Goal: Transaction & Acquisition: Book appointment/travel/reservation

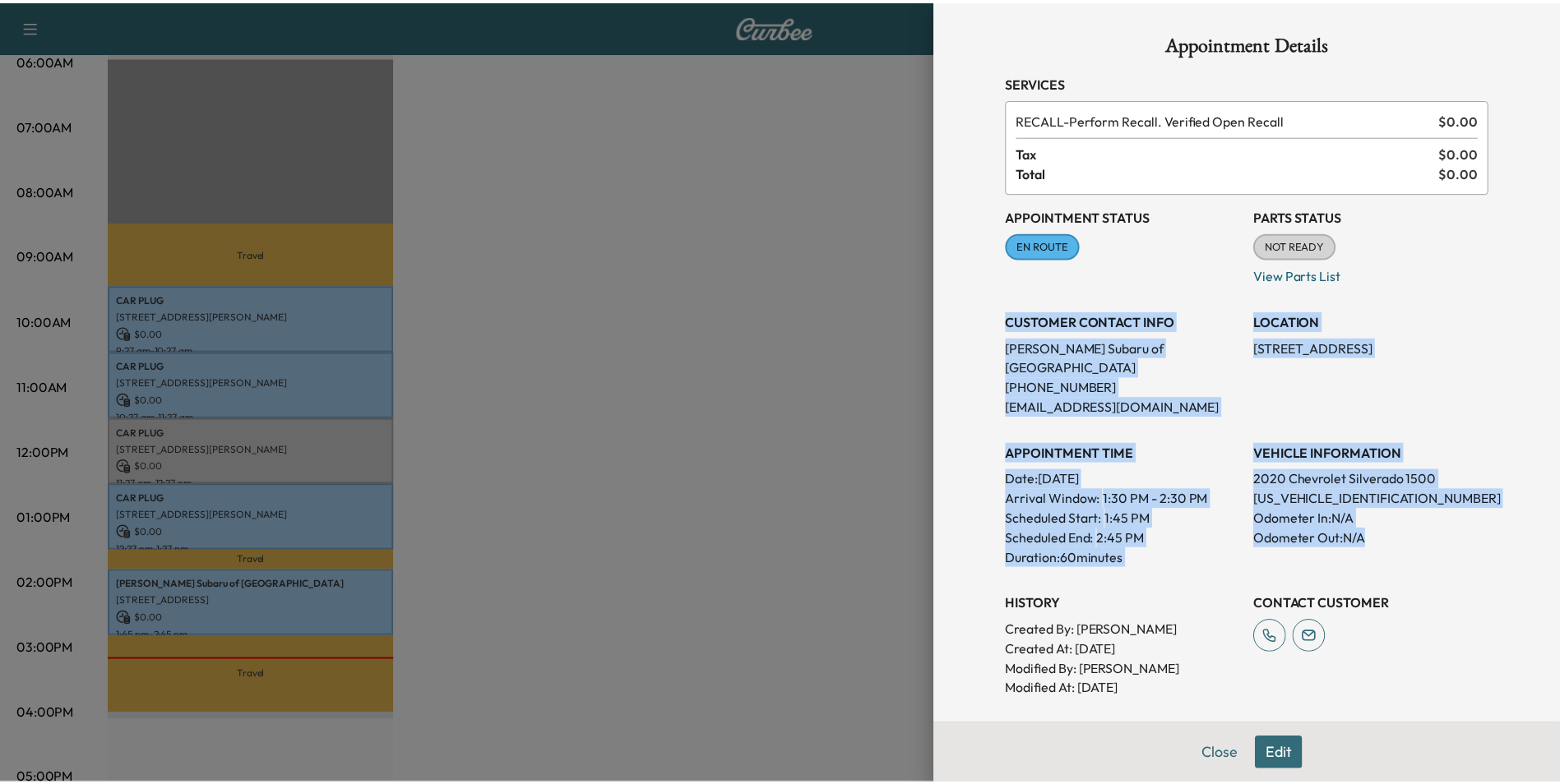
scroll to position [165, 0]
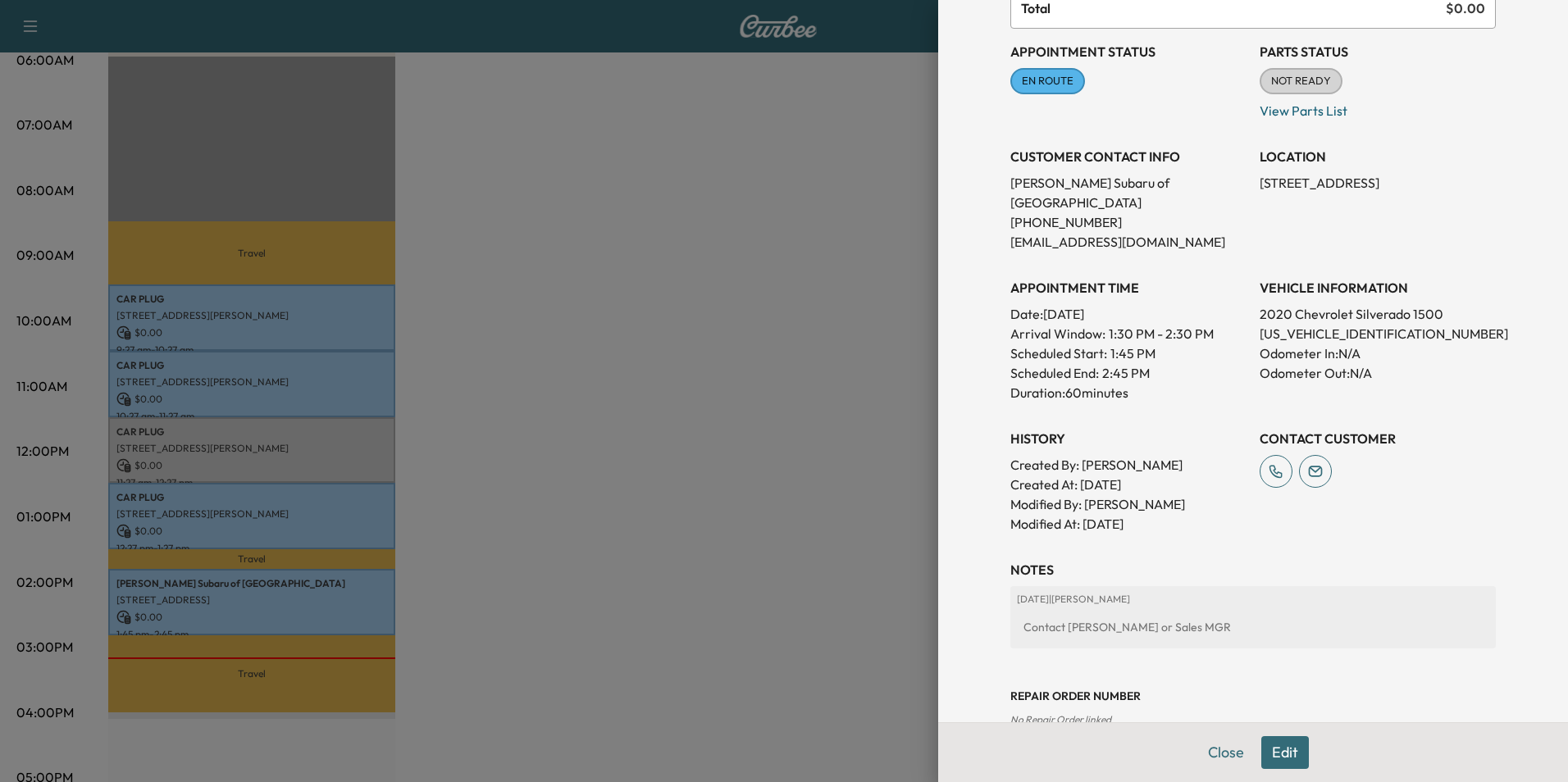
click at [734, 164] on div at bounding box center [784, 391] width 1568 height 782
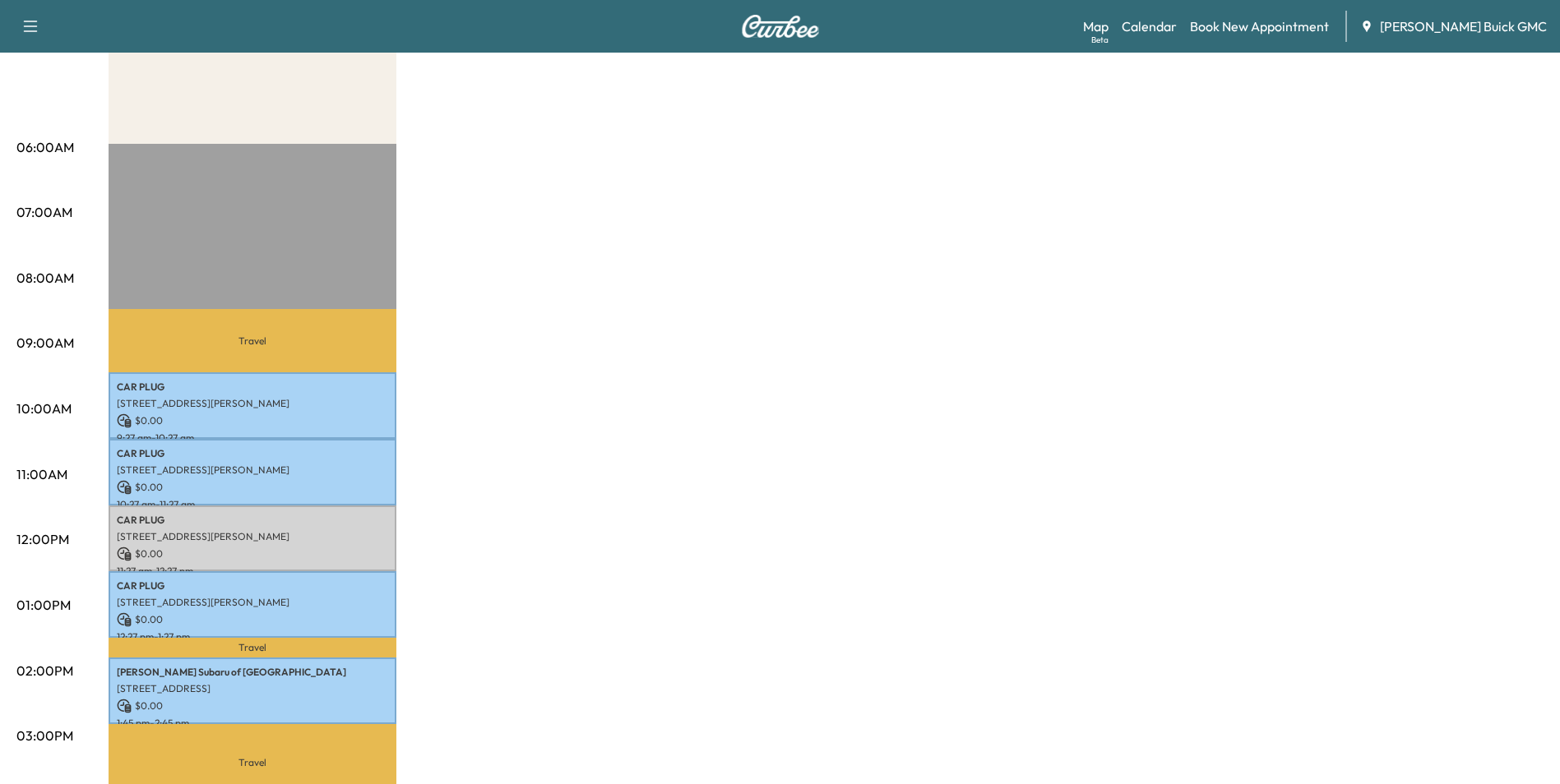
scroll to position [0, 0]
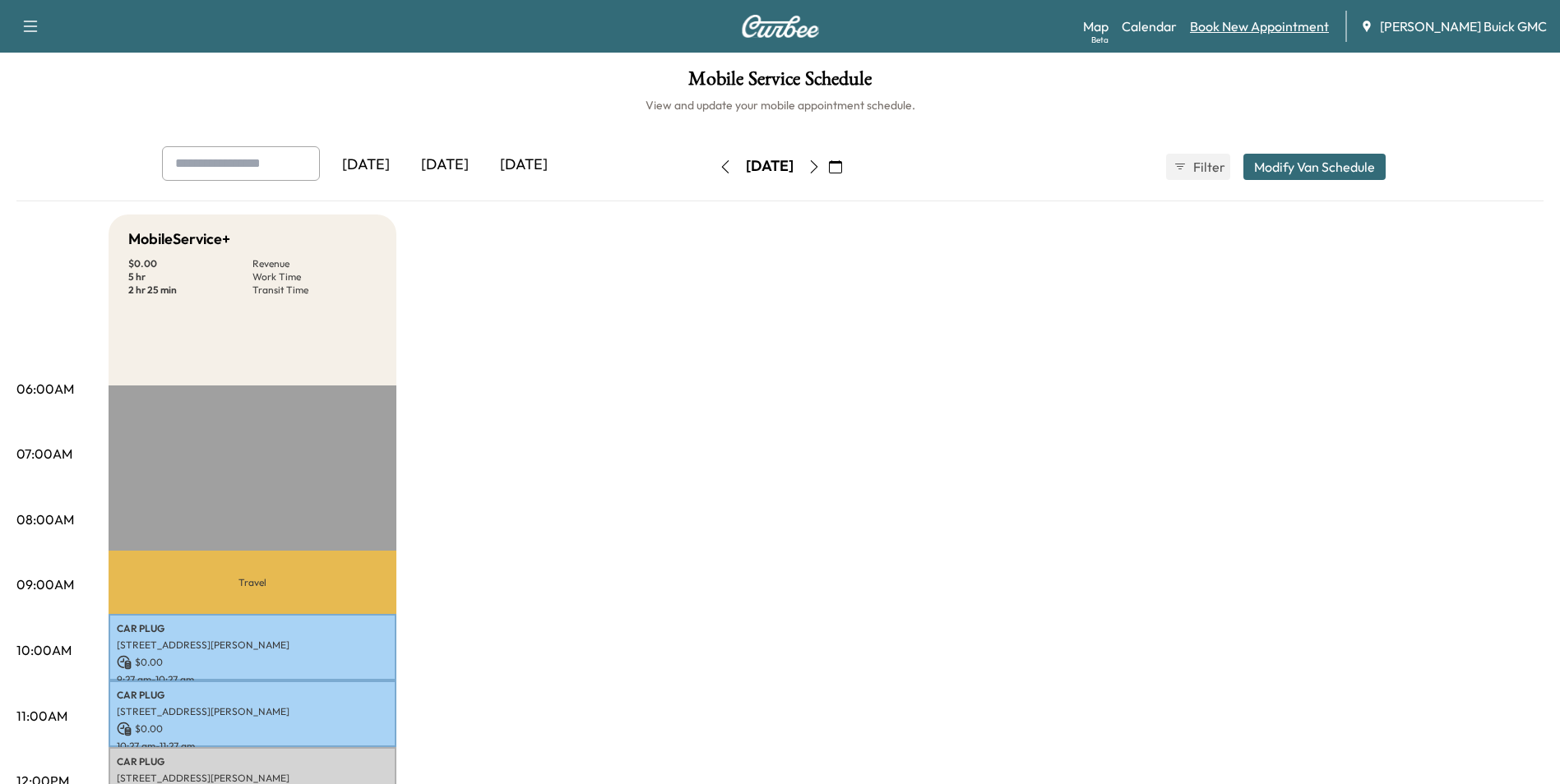
click at [1242, 23] on link "Book New Appointment" at bounding box center [1260, 25] width 139 height 20
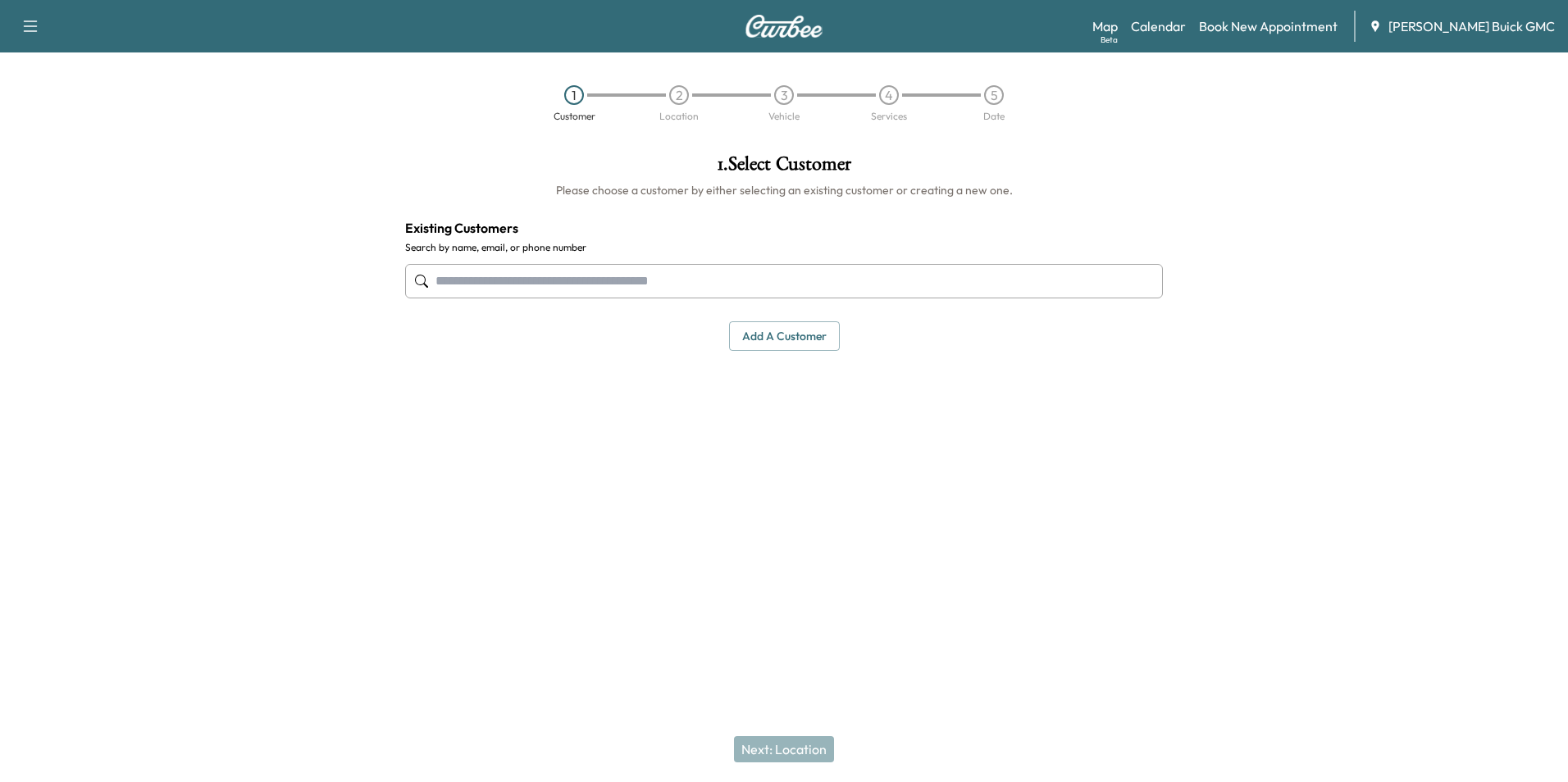
click at [598, 274] on input "text" at bounding box center [784, 281] width 757 height 35
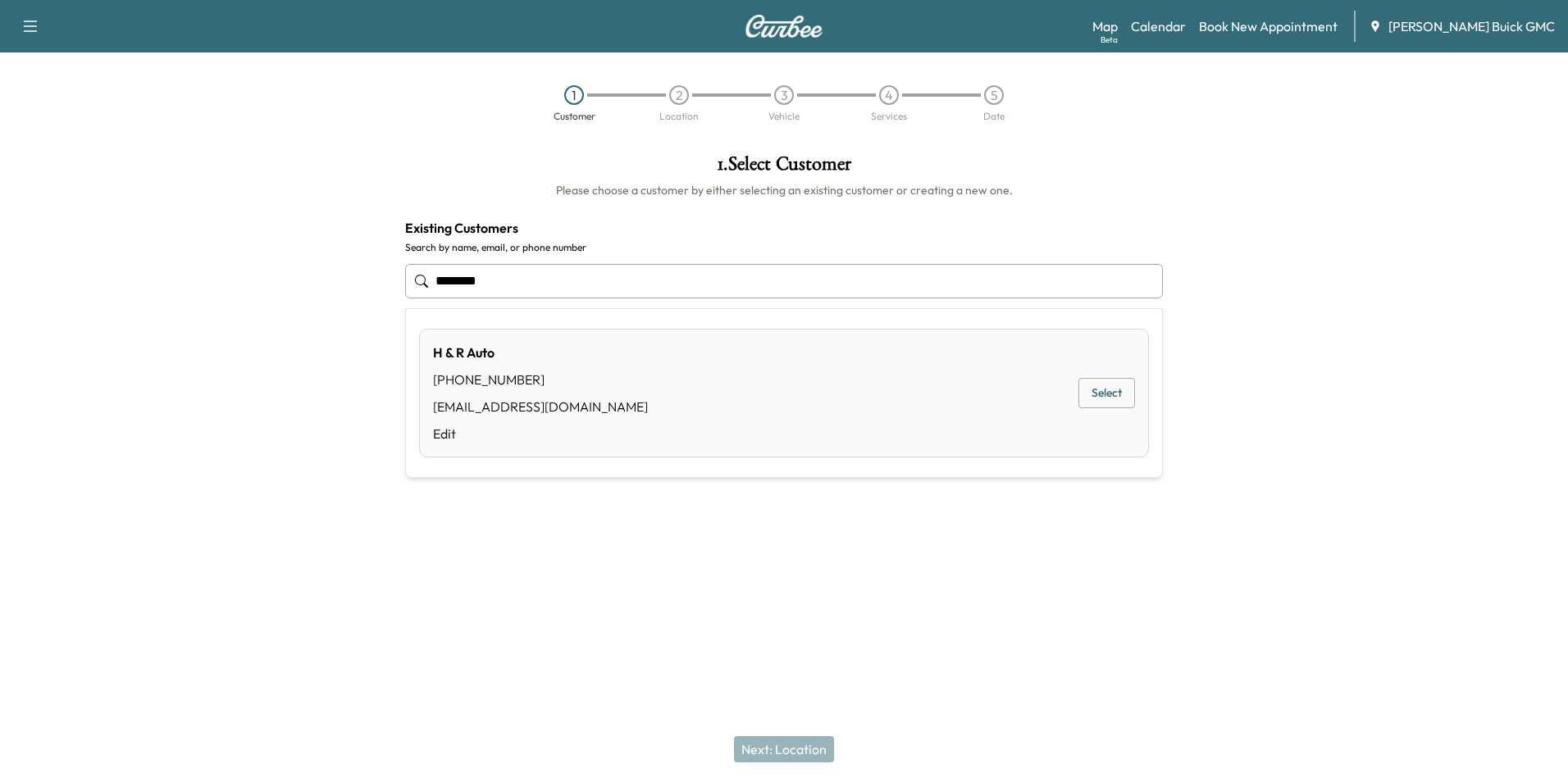
click at [606, 393] on div "H & R Auto [PHONE_NUMBER] [EMAIL_ADDRESS][DOMAIN_NAME] Edit Select" at bounding box center [784, 393] width 729 height 129
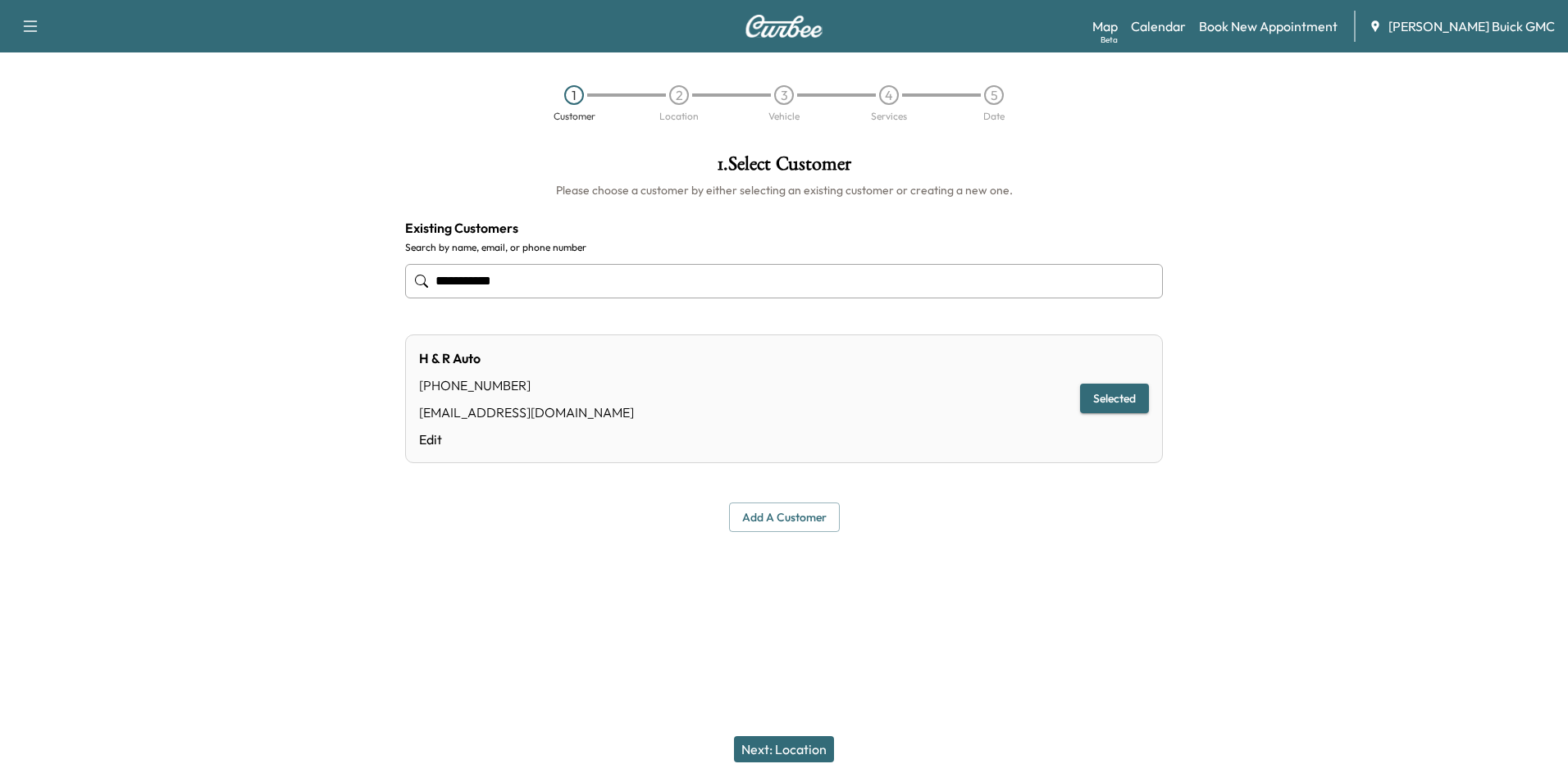
type input "**********"
click at [801, 751] on button "Next: Location" at bounding box center [784, 749] width 100 height 26
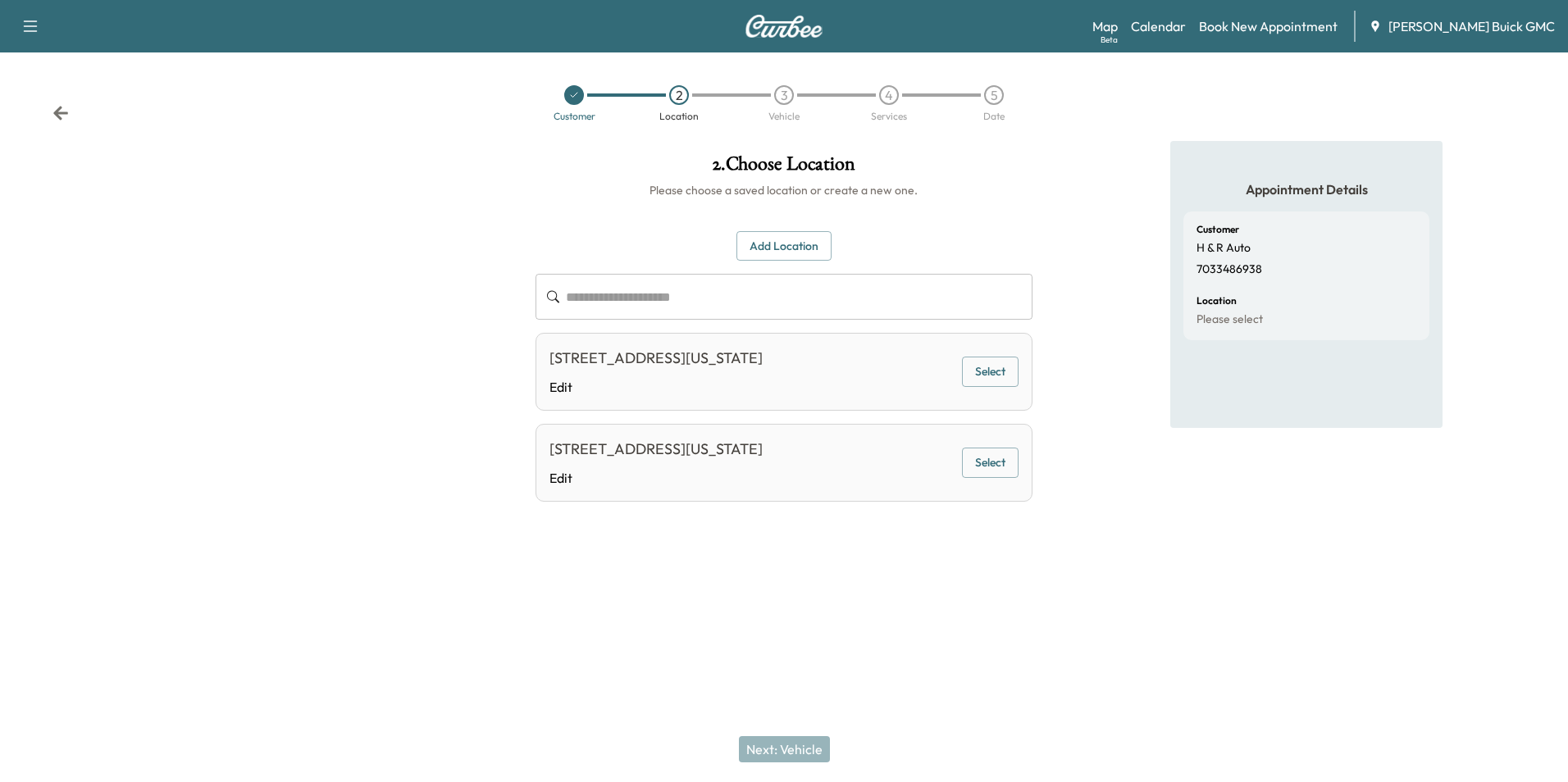
click at [985, 369] on button "Select" at bounding box center [989, 372] width 57 height 31
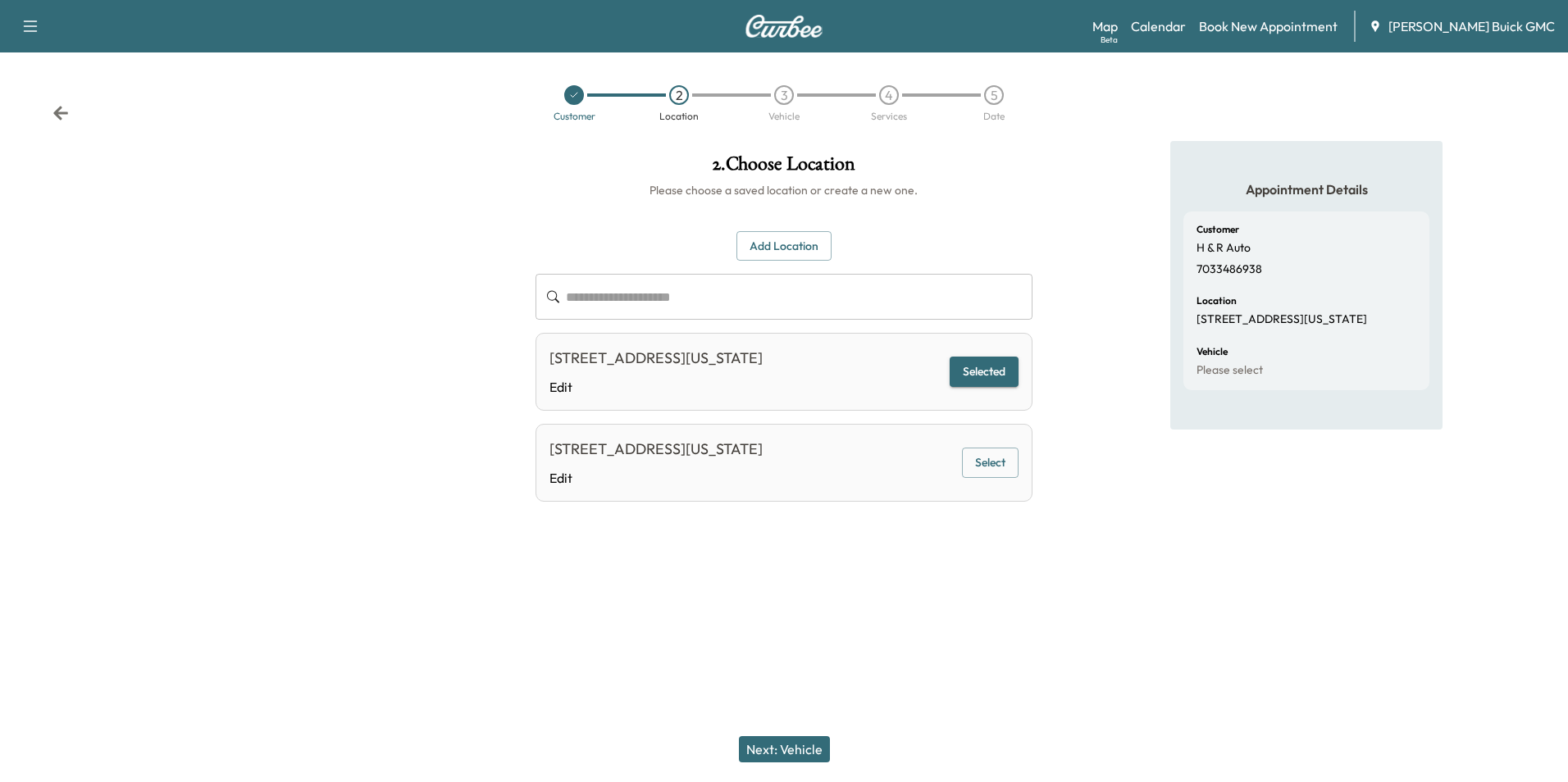
click at [801, 747] on button "Next: Vehicle" at bounding box center [784, 749] width 91 height 26
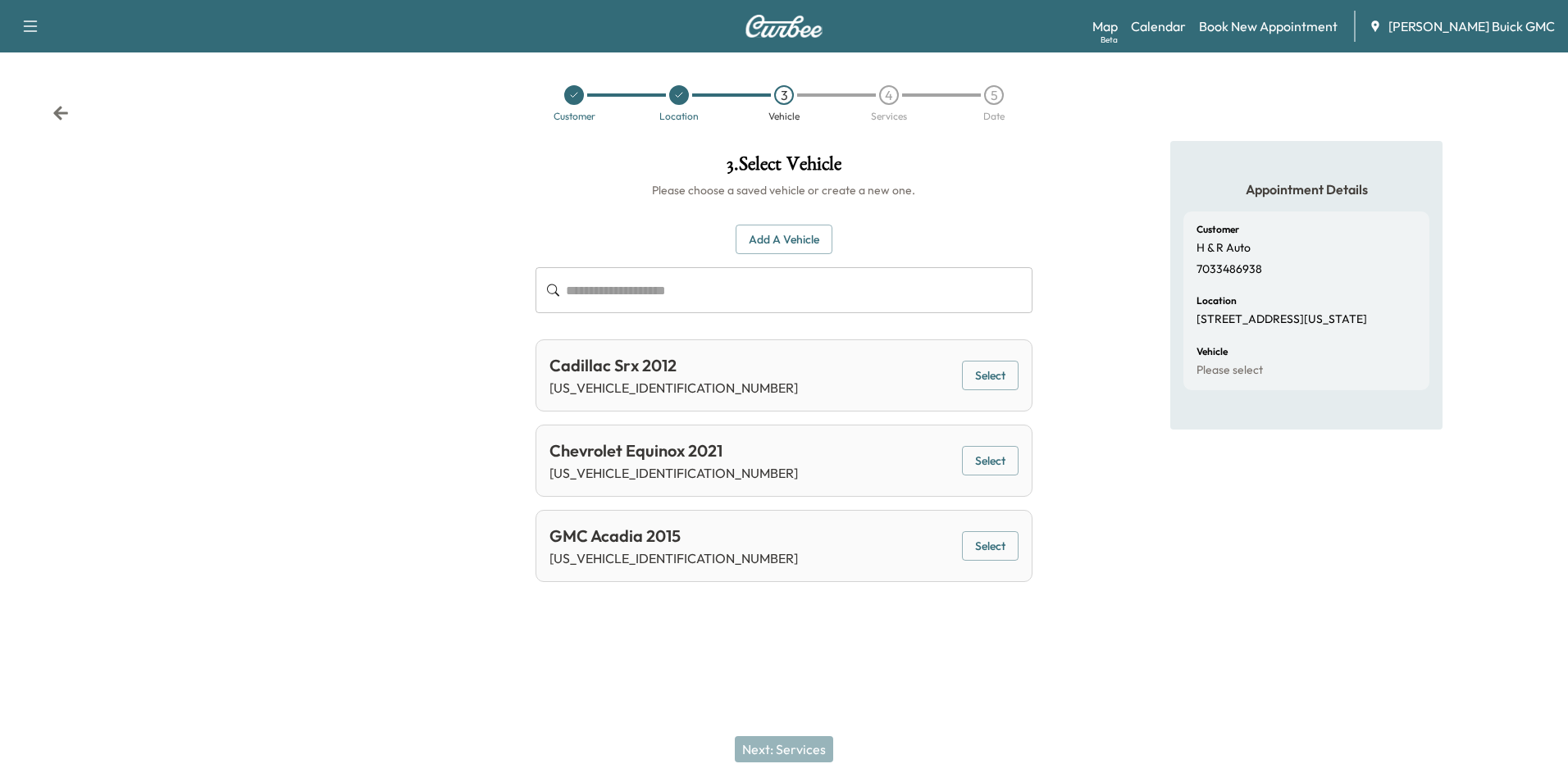
click at [787, 234] on button "Add a Vehicle" at bounding box center [784, 240] width 97 height 31
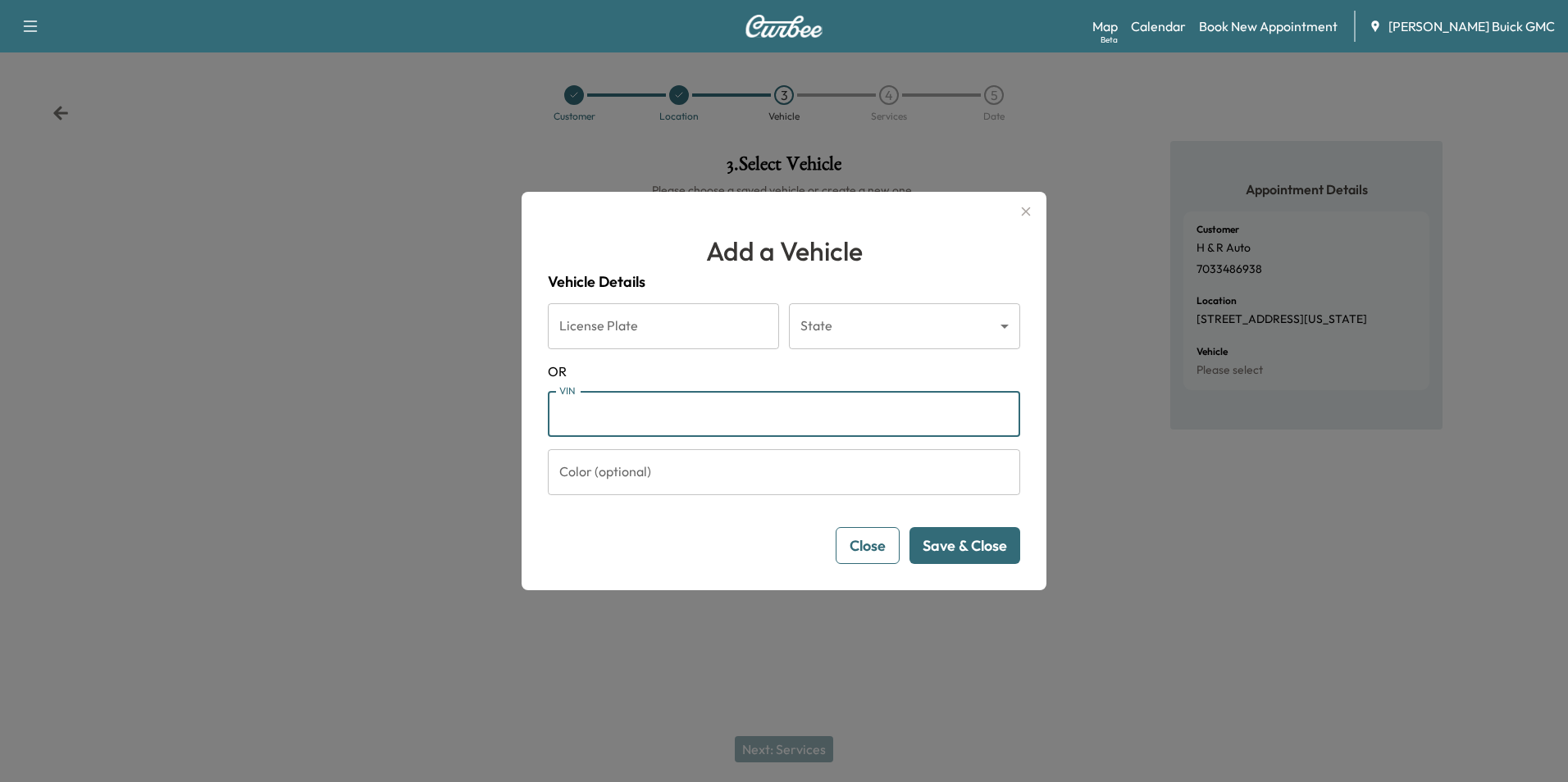
click at [667, 412] on input "VIN" at bounding box center [784, 414] width 473 height 46
type input "**********"
click at [937, 546] on button "Save & Close" at bounding box center [964, 546] width 111 height 37
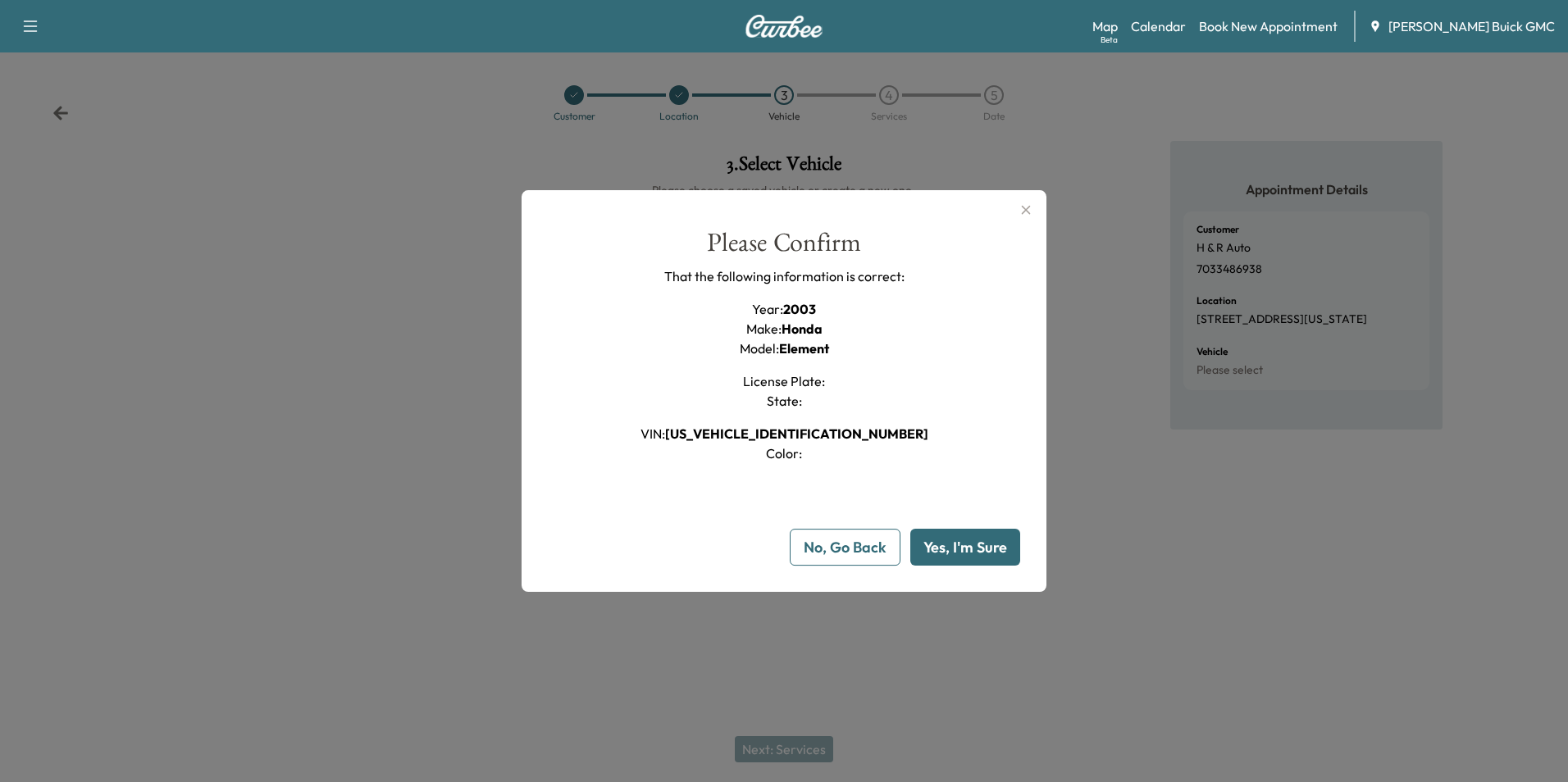
click at [972, 545] on button "Yes, I'm Sure" at bounding box center [965, 547] width 110 height 37
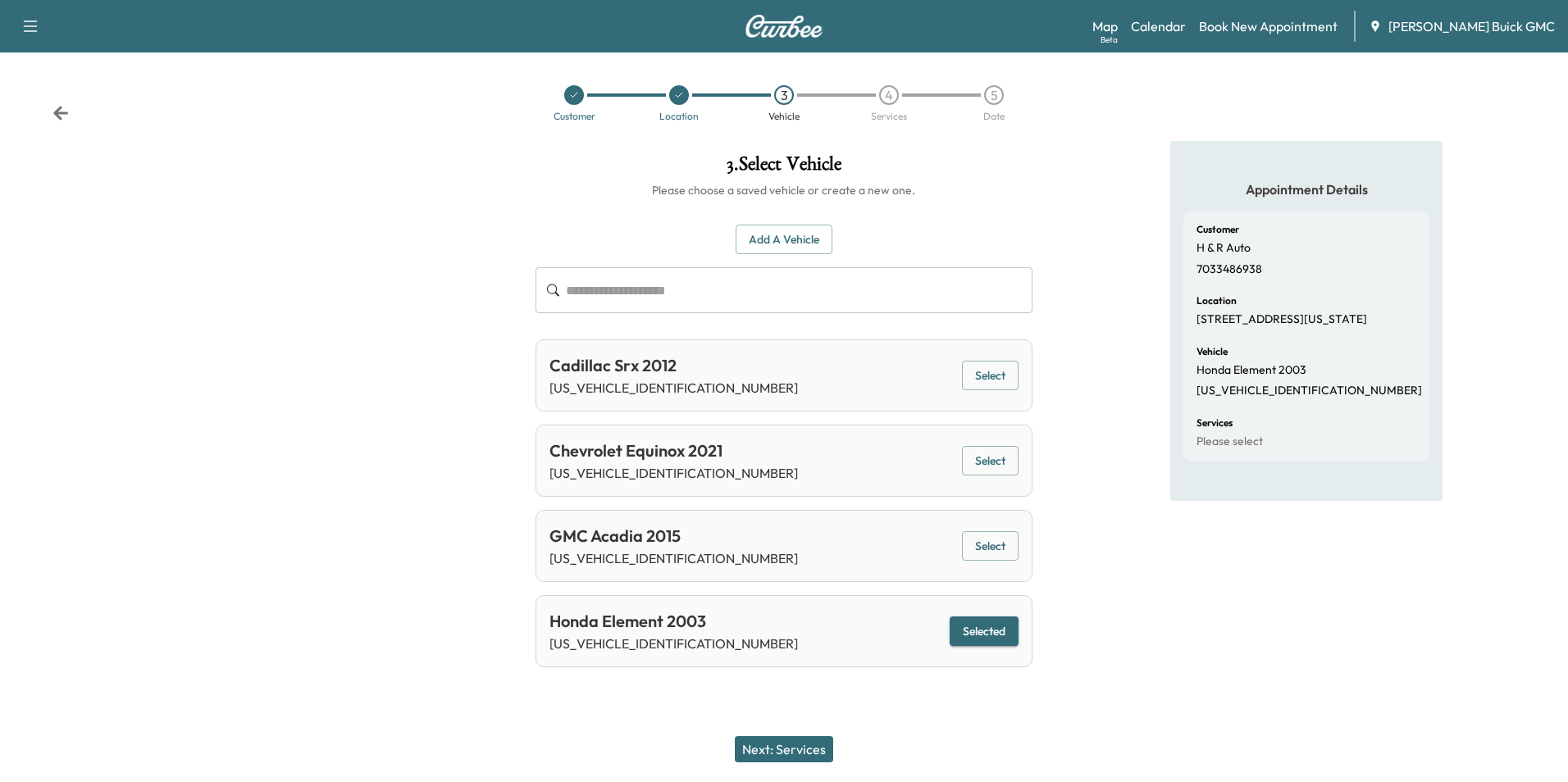
click at [802, 749] on button "Next: Services" at bounding box center [784, 749] width 98 height 26
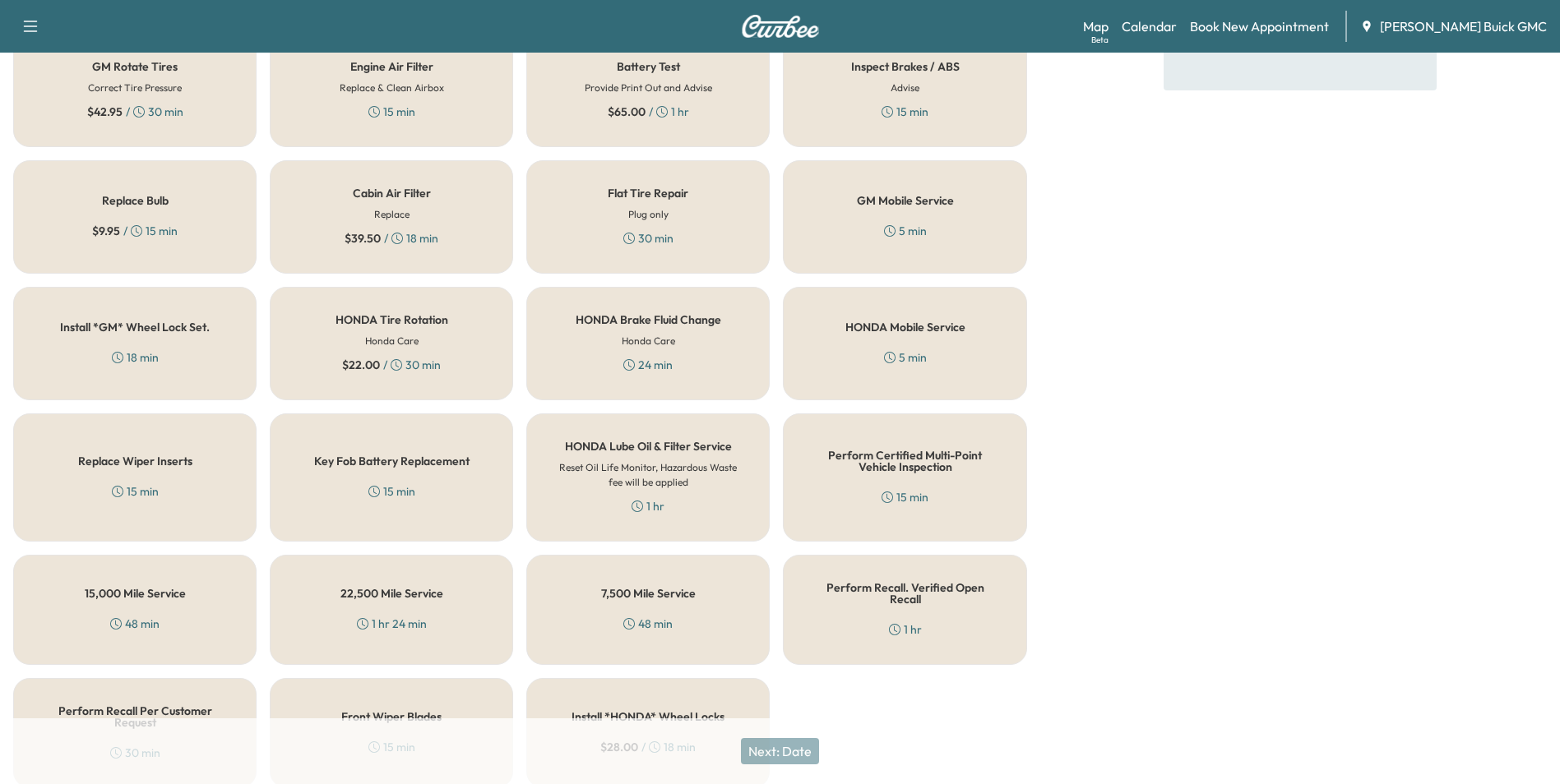
scroll to position [471, 0]
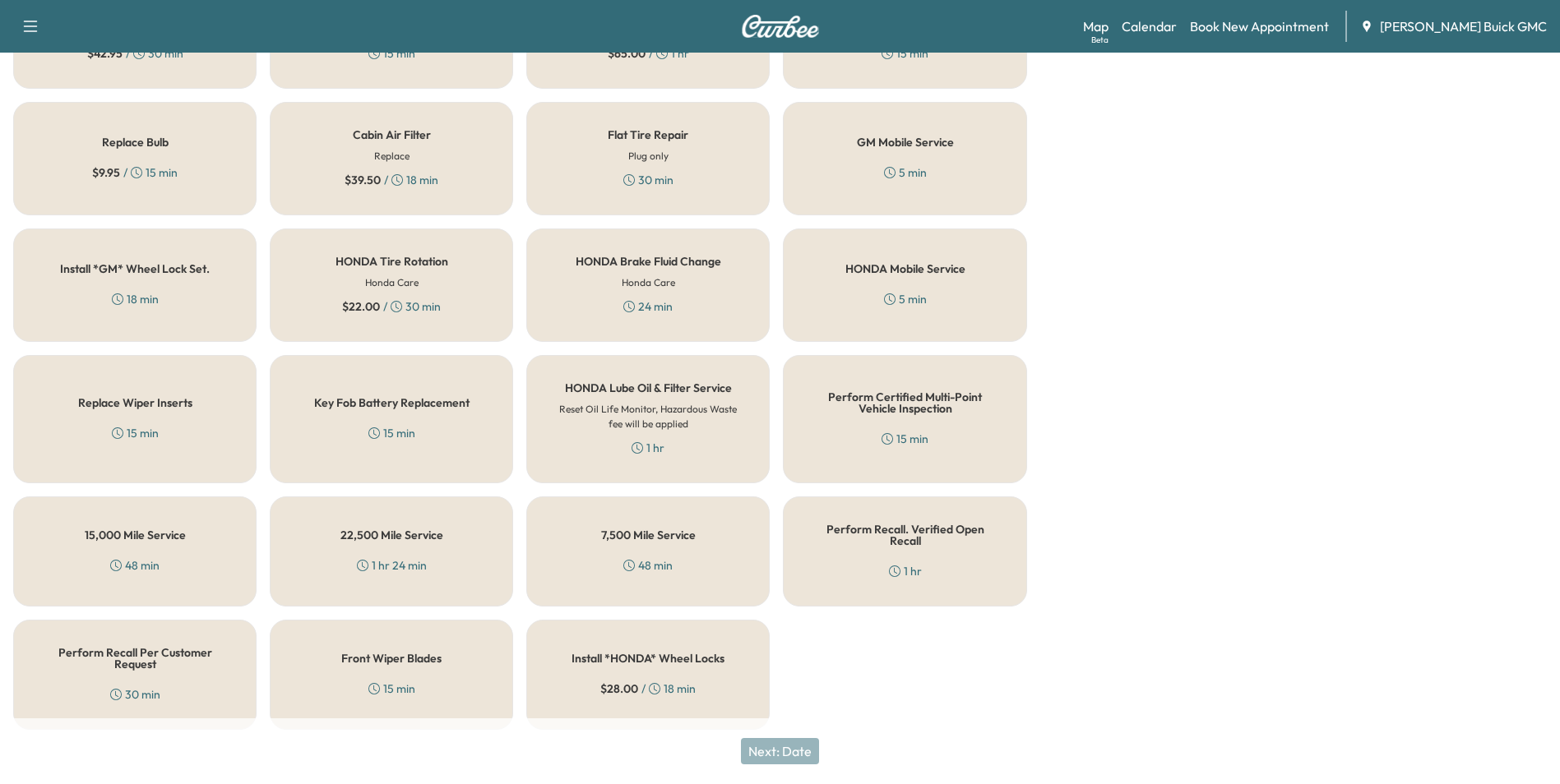
click at [912, 543] on div "Perform Recall. Verified Open Recall 1 hr" at bounding box center [904, 552] width 243 height 110
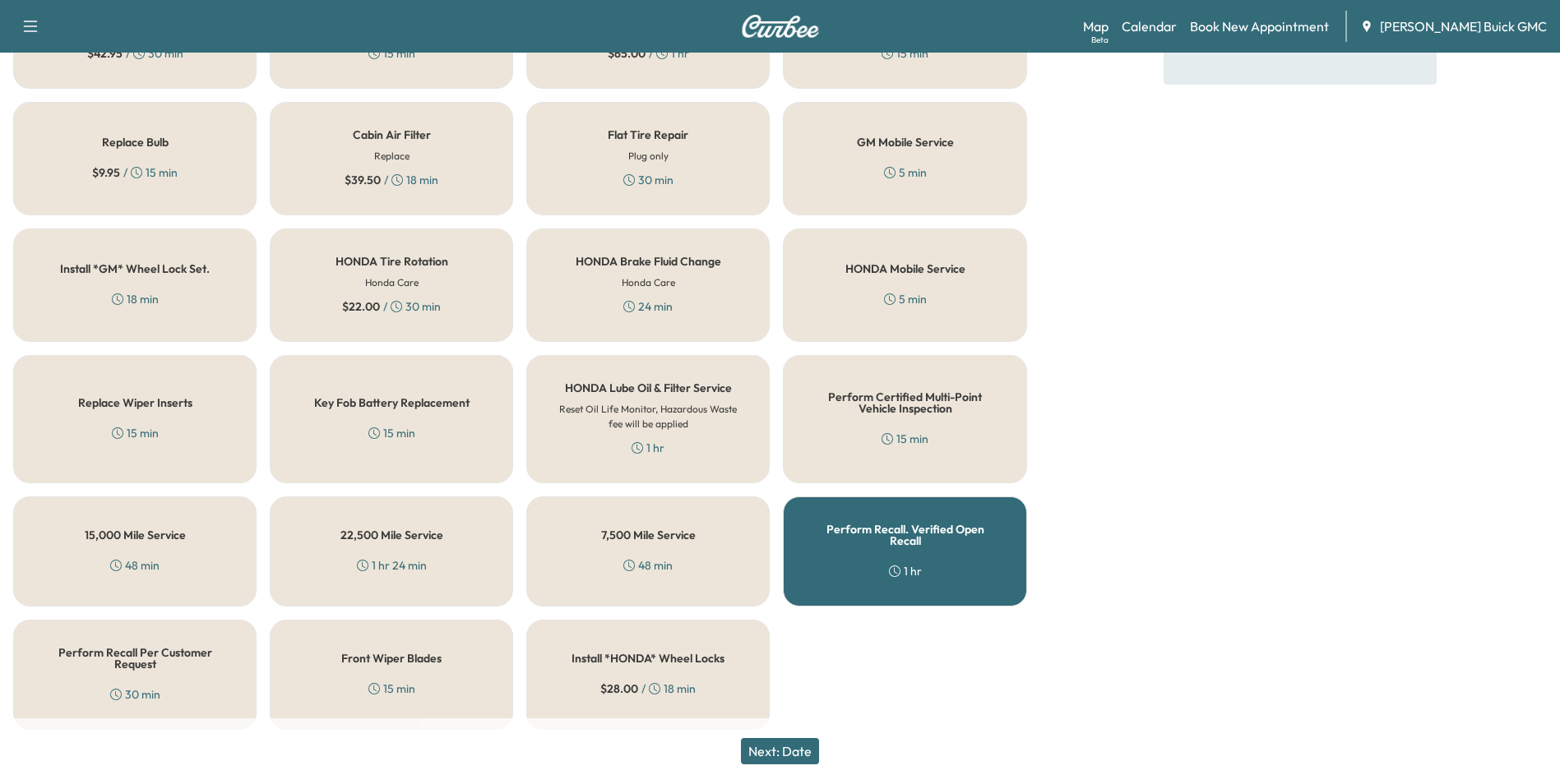
click at [802, 751] on button "Next: Date" at bounding box center [780, 751] width 78 height 26
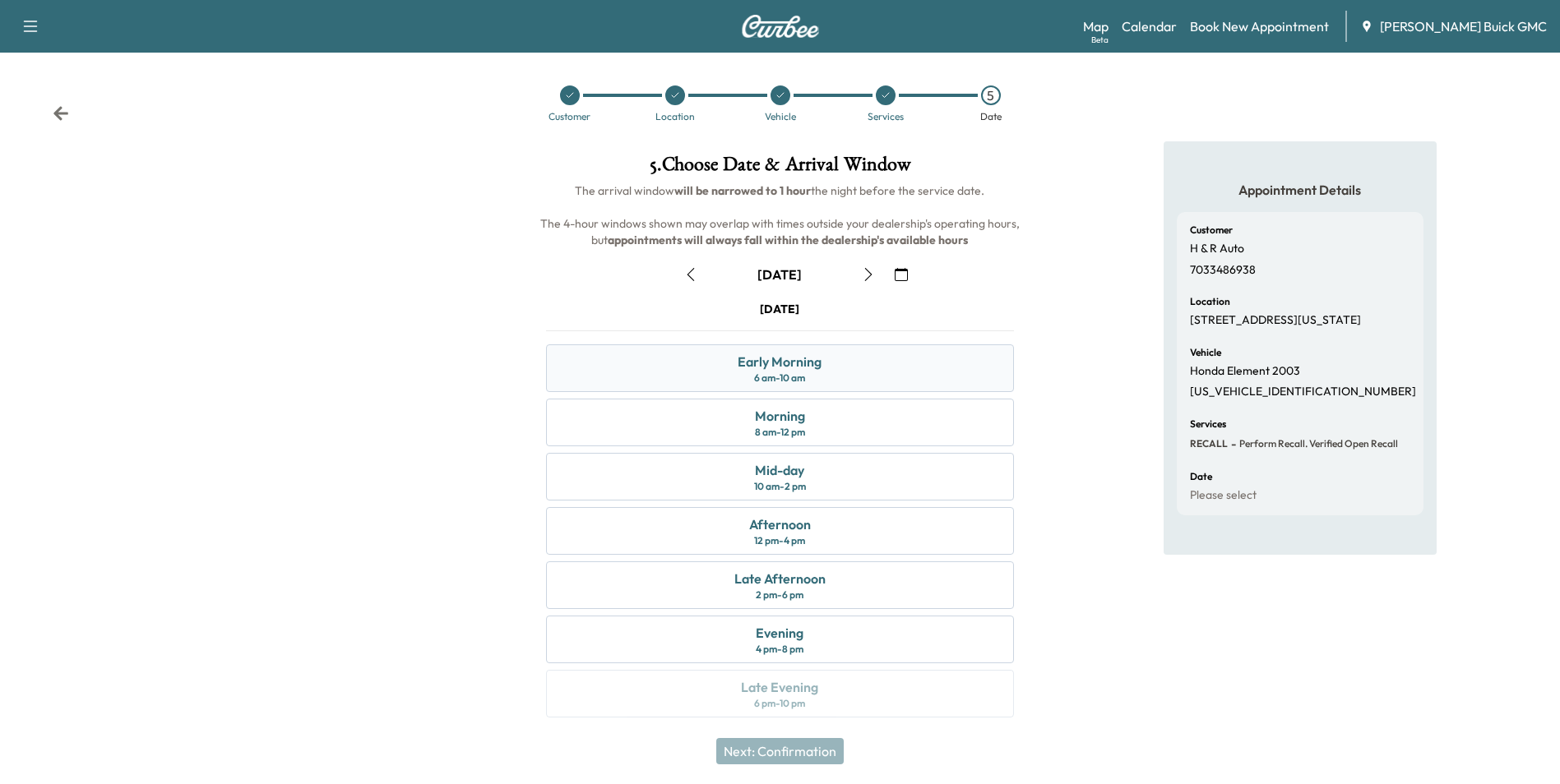
click at [897, 363] on div "Early Morning 6 am - 10 am" at bounding box center [780, 369] width 467 height 48
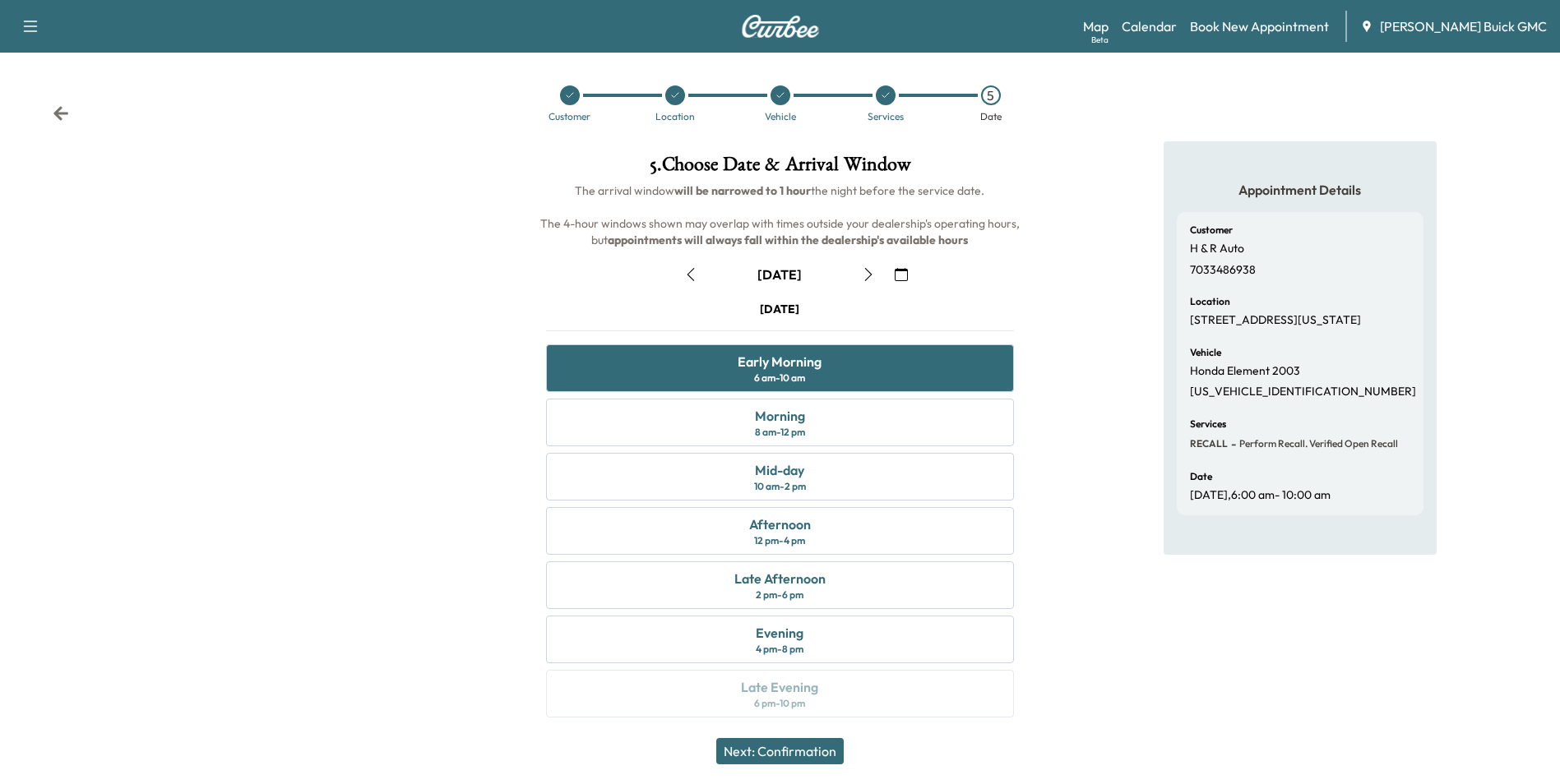
scroll to position [6, 0]
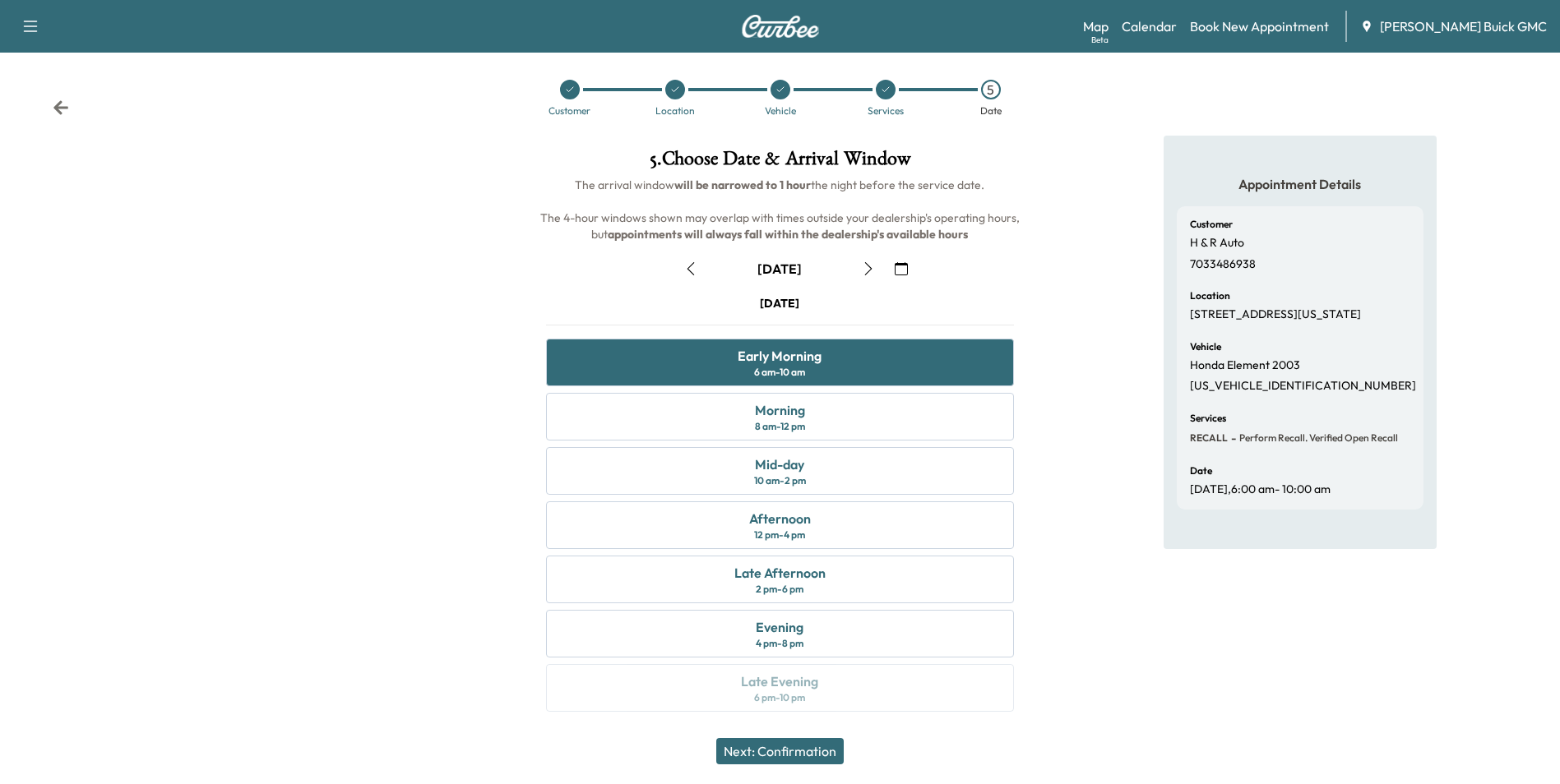
click at [795, 745] on button "Next: Confirmation" at bounding box center [780, 751] width 127 height 26
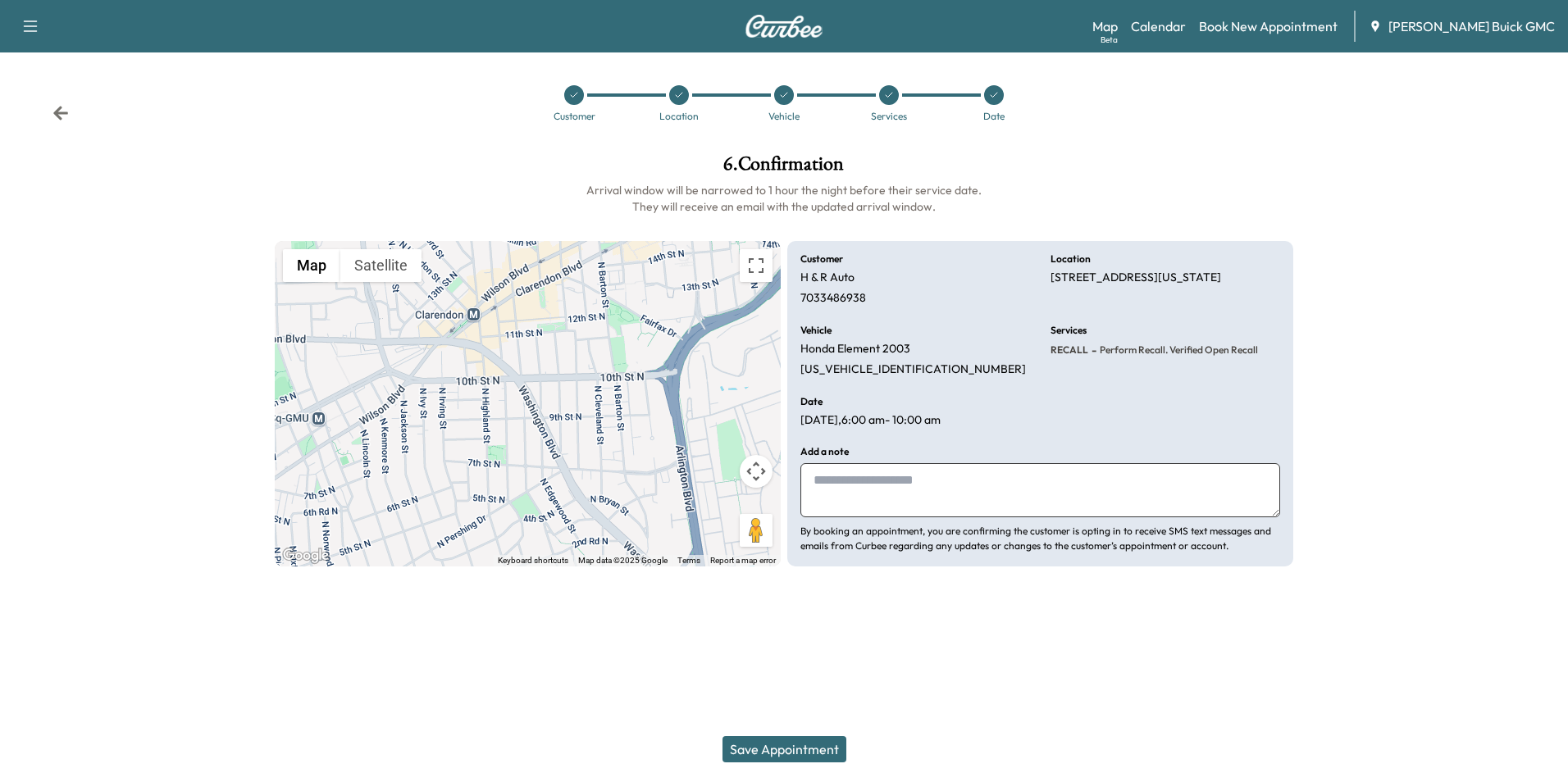
click at [831, 477] on textarea at bounding box center [1040, 491] width 479 height 54
type textarea "**********"
click at [795, 746] on button "Save Appointment" at bounding box center [784, 749] width 124 height 26
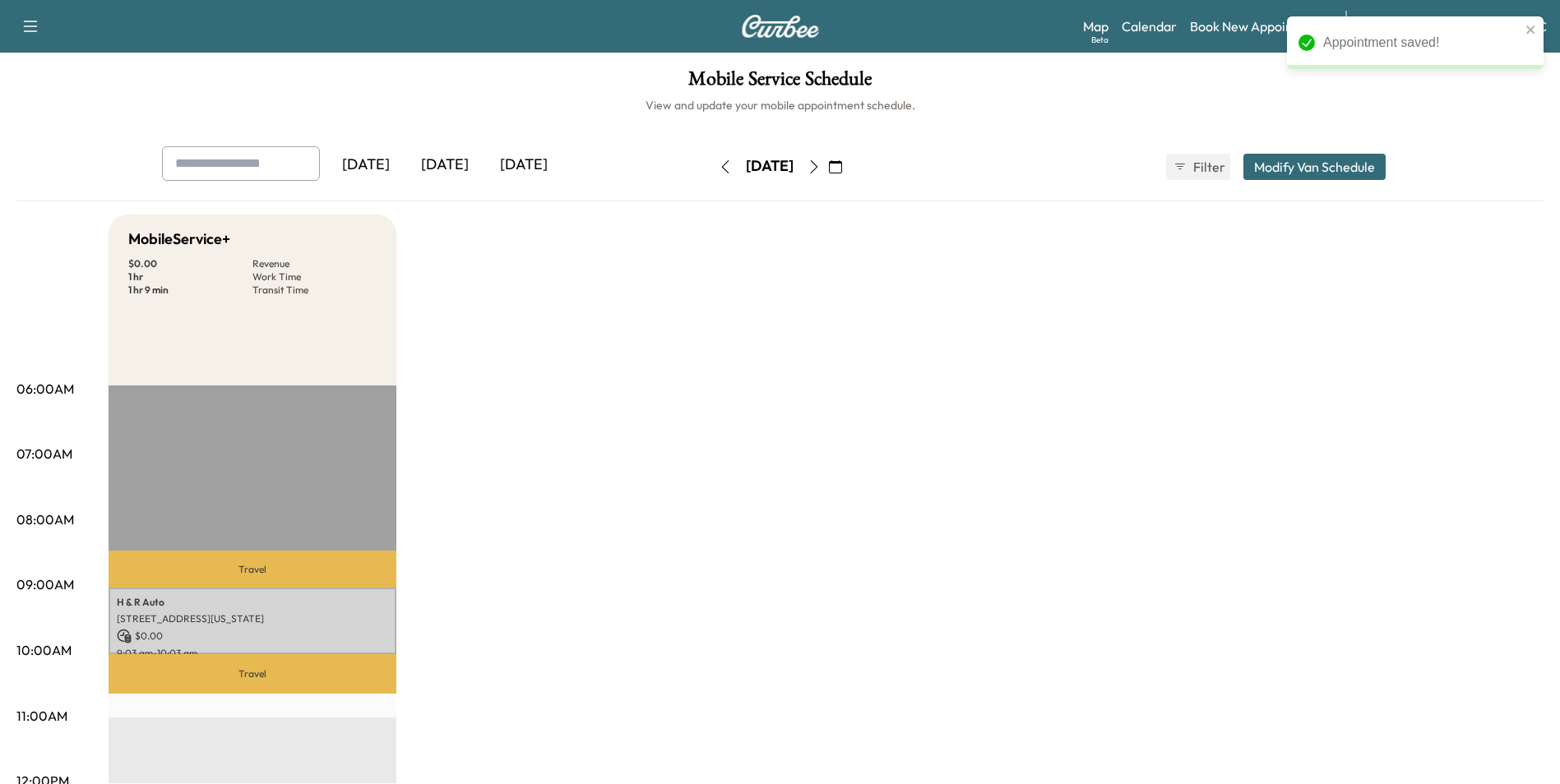
drag, startPoint x: 1071, startPoint y: 346, endPoint x: 1044, endPoint y: 351, distance: 27.5
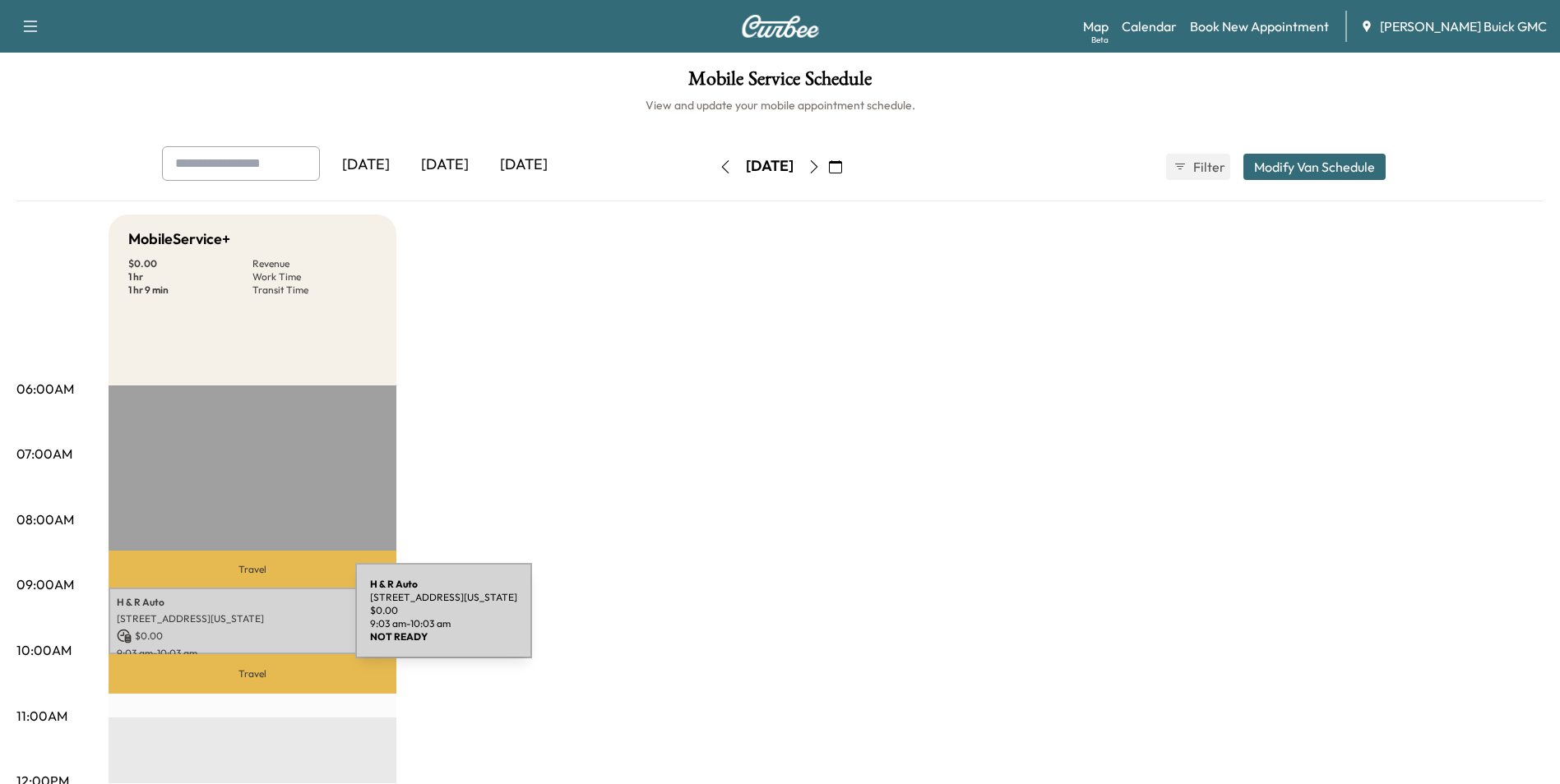
click at [232, 621] on p "[STREET_ADDRESS][US_STATE]" at bounding box center [252, 618] width 271 height 13
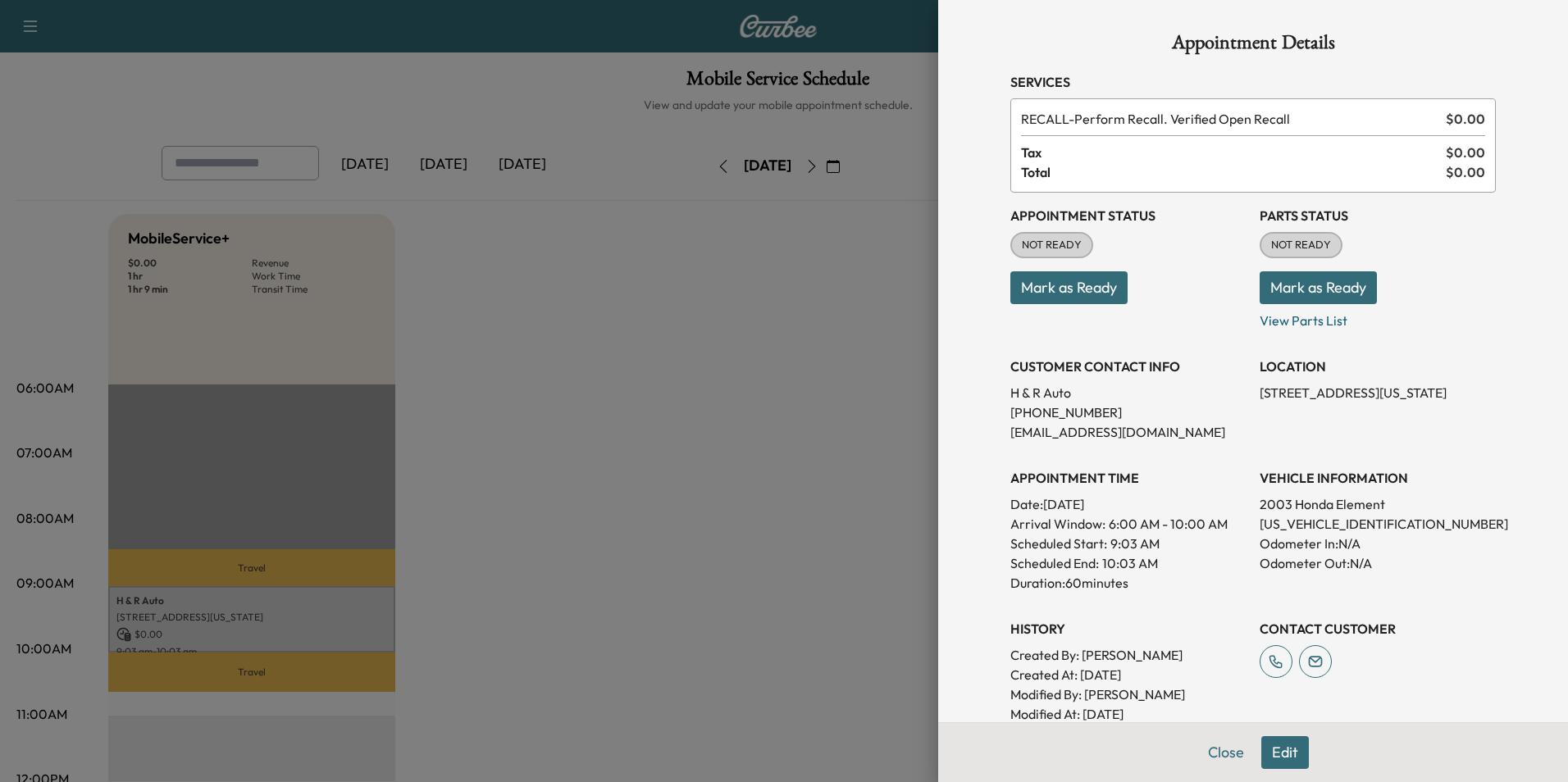
click at [774, 300] on div at bounding box center [784, 391] width 1568 height 782
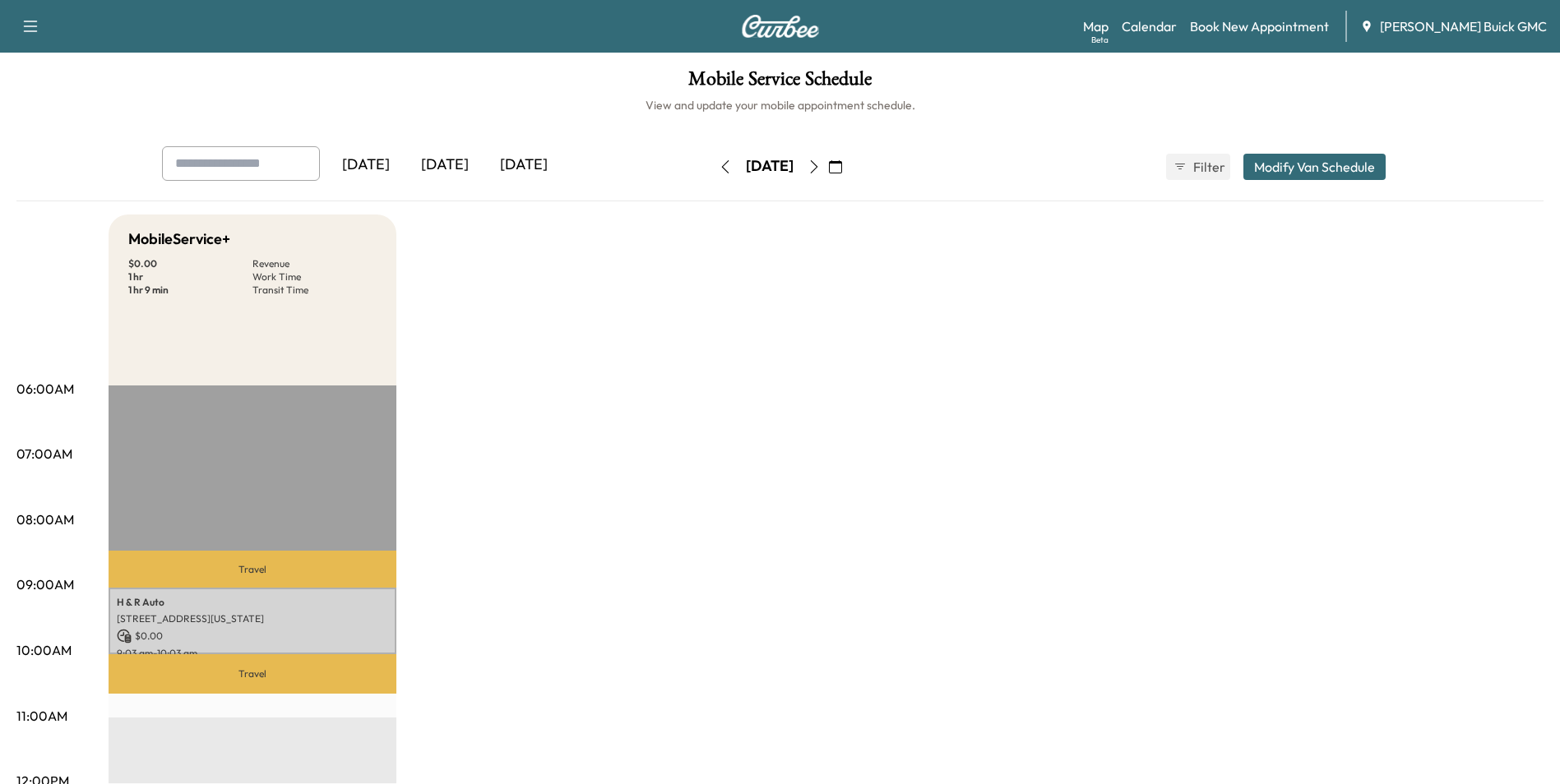
click at [1053, 121] on div "Mobile Service Schedule View and update your mobile appointment schedule. [DATE…" at bounding box center [780, 759] width 1560 height 1412
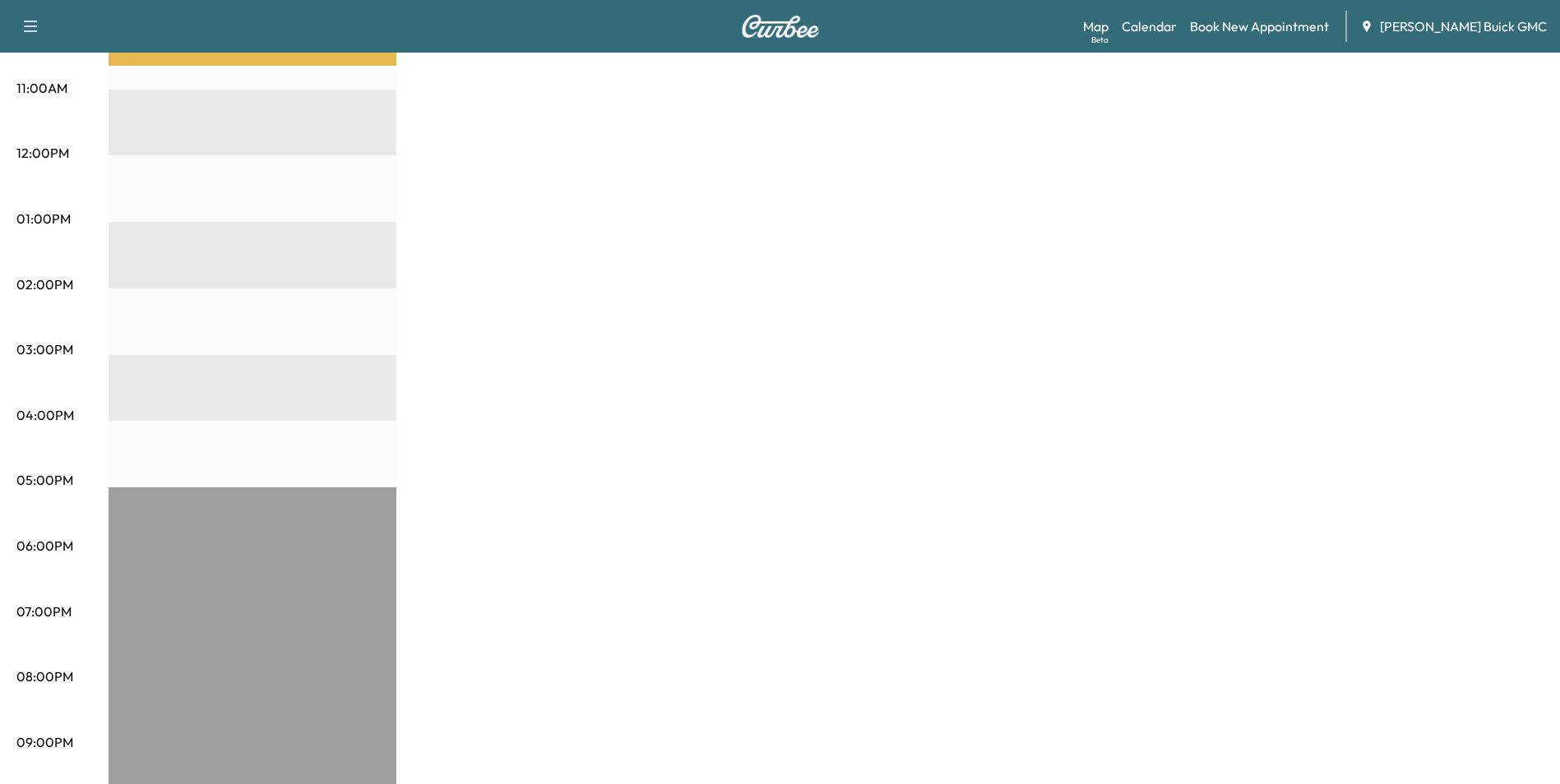
scroll to position [680, 0]
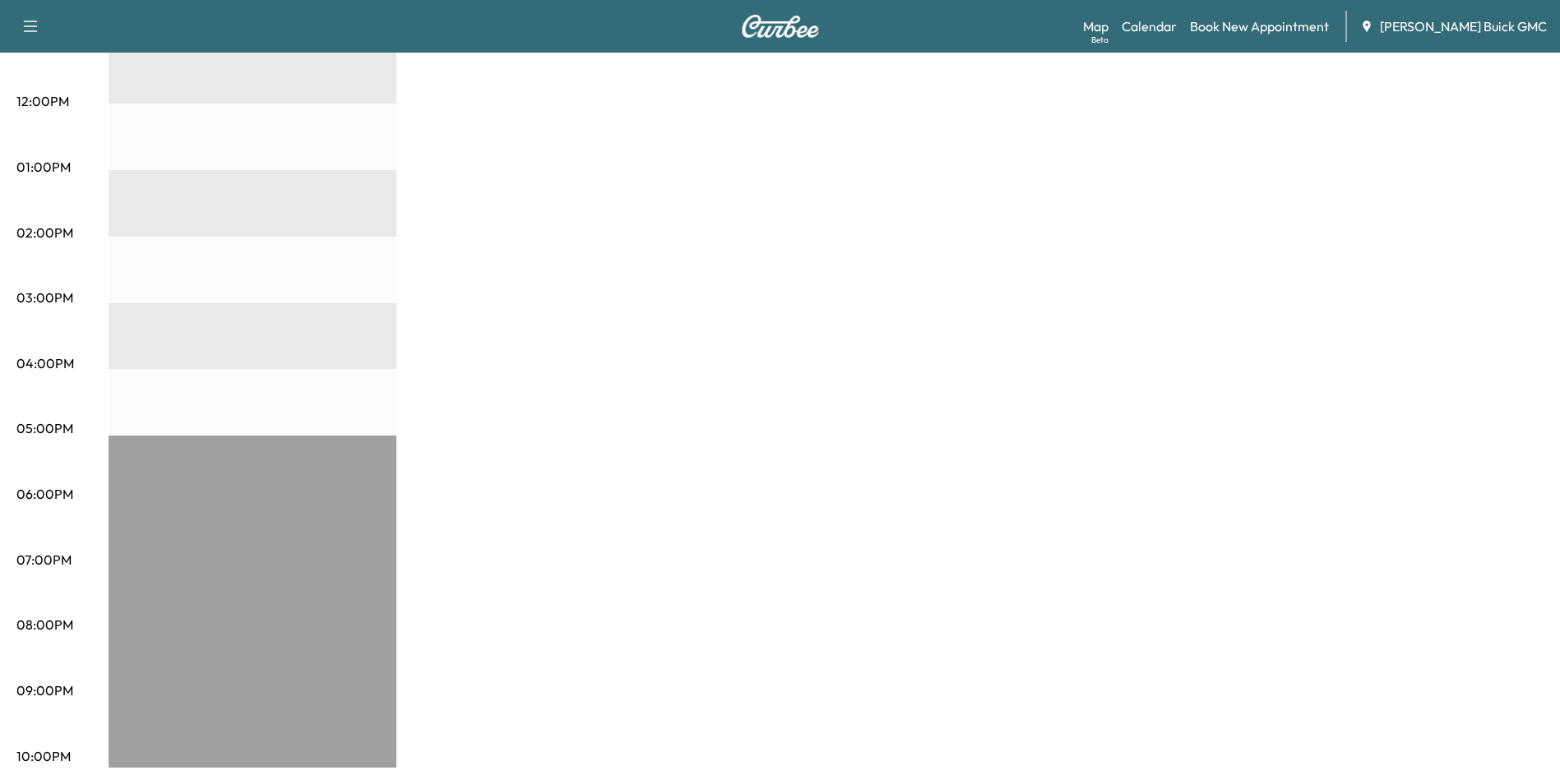
drag, startPoint x: 1059, startPoint y: 561, endPoint x: 1061, endPoint y: 544, distance: 17.1
click at [1059, 561] on div "MobileService+ $ 0.00 Revenue 1 hr Work Time 1 hr 9 min Transit Time Travel H &…" at bounding box center [826, 151] width 1435 height 1233
